Goal: Task Accomplishment & Management: Use online tool/utility

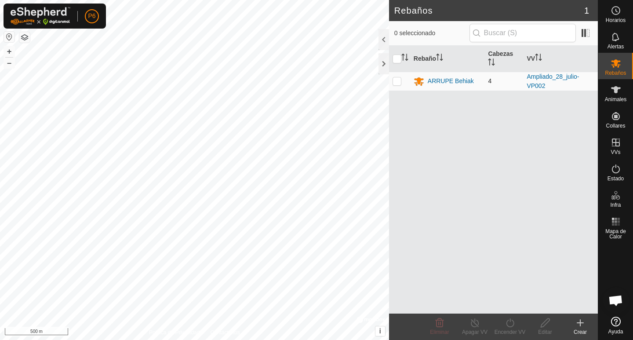
click at [397, 84] on p-checkbox at bounding box center [396, 80] width 9 height 7
checkbox input "true"
click at [615, 97] on span "Animales" at bounding box center [616, 99] width 22 height 5
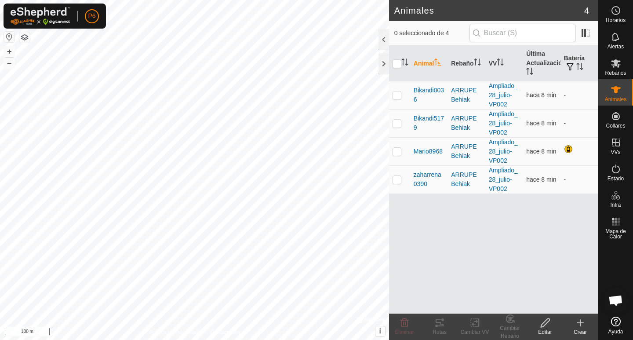
click at [395, 95] on p-checkbox at bounding box center [396, 94] width 9 height 7
click at [438, 333] on div "Rutas" at bounding box center [439, 332] width 35 height 8
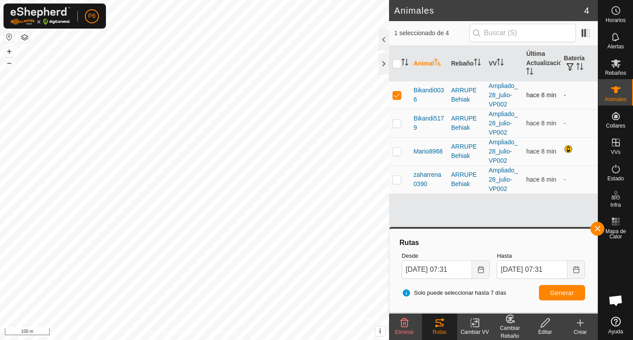
click at [399, 95] on p-checkbox at bounding box center [396, 94] width 9 height 7
checkbox input "false"
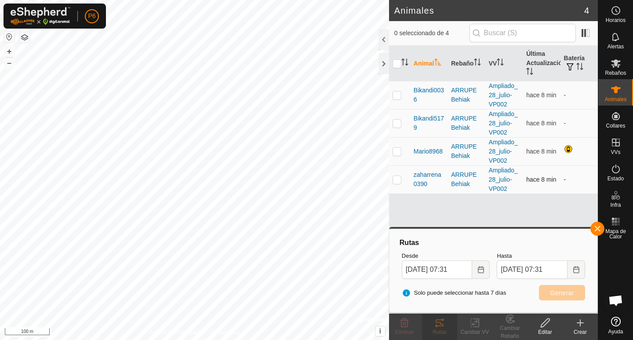
click at [396, 181] on p-checkbox at bounding box center [396, 179] width 9 height 7
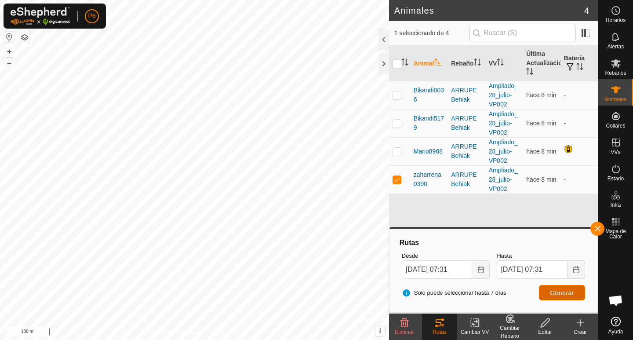
click at [558, 292] on span "Generar" at bounding box center [562, 292] width 24 height 7
click at [398, 180] on p-checkbox at bounding box center [396, 179] width 9 height 7
checkbox input "false"
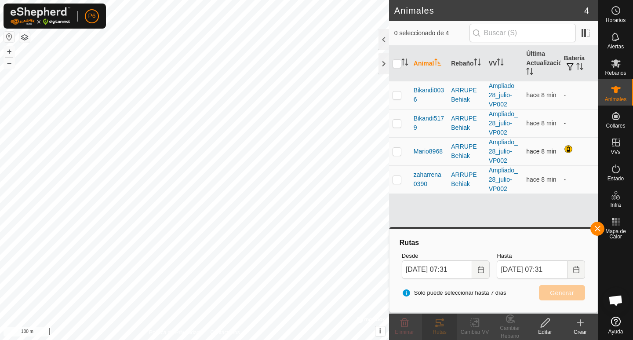
click at [398, 151] on p-checkbox at bounding box center [396, 151] width 9 height 7
checkbox input "true"
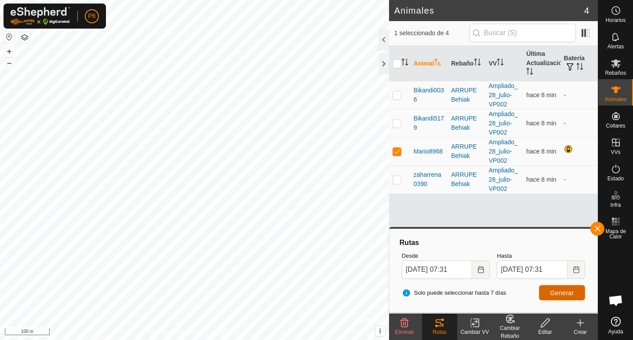
click at [559, 295] on span "Generar" at bounding box center [562, 292] width 24 height 7
click at [398, 124] on p-checkbox at bounding box center [396, 123] width 9 height 7
checkbox input "true"
click at [396, 150] on p-checkbox at bounding box center [396, 151] width 9 height 7
checkbox input "false"
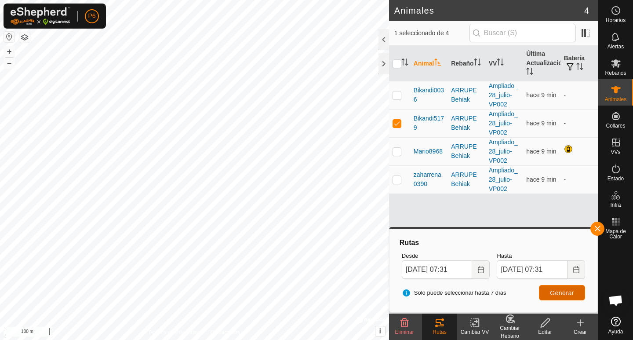
click at [556, 292] on span "Generar" at bounding box center [562, 292] width 24 height 7
